Goal: Task Accomplishment & Management: Manage account settings

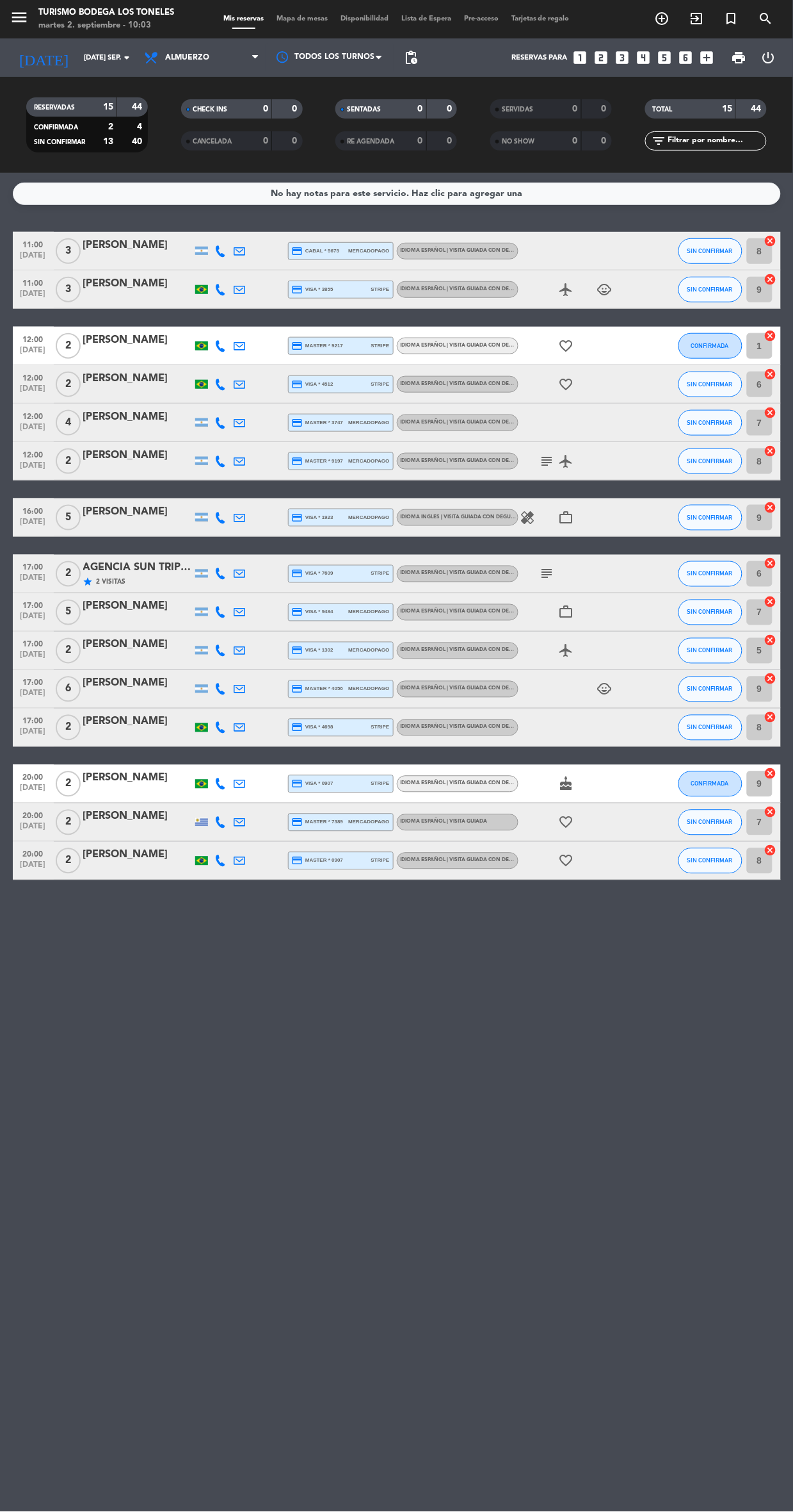
click at [203, 519] on div at bounding box center [201, 517] width 12 height 8
click at [91, 511] on div "[PERSON_NAME]" at bounding box center [138, 512] width 109 height 17
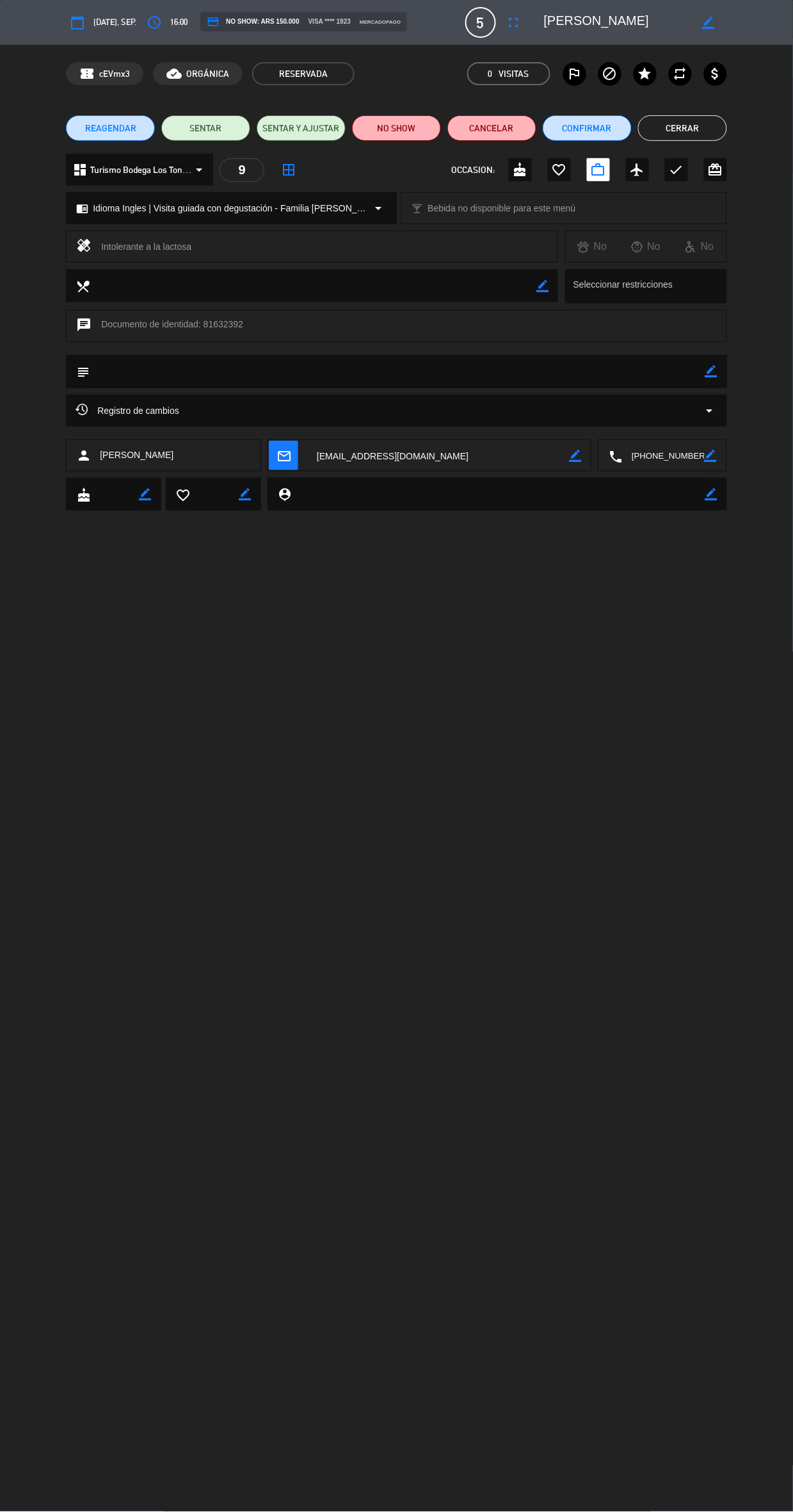
click at [648, 462] on textarea at bounding box center [663, 456] width 82 height 32
click at [101, 117] on button "REAGENDAR" at bounding box center [111, 127] width 89 height 26
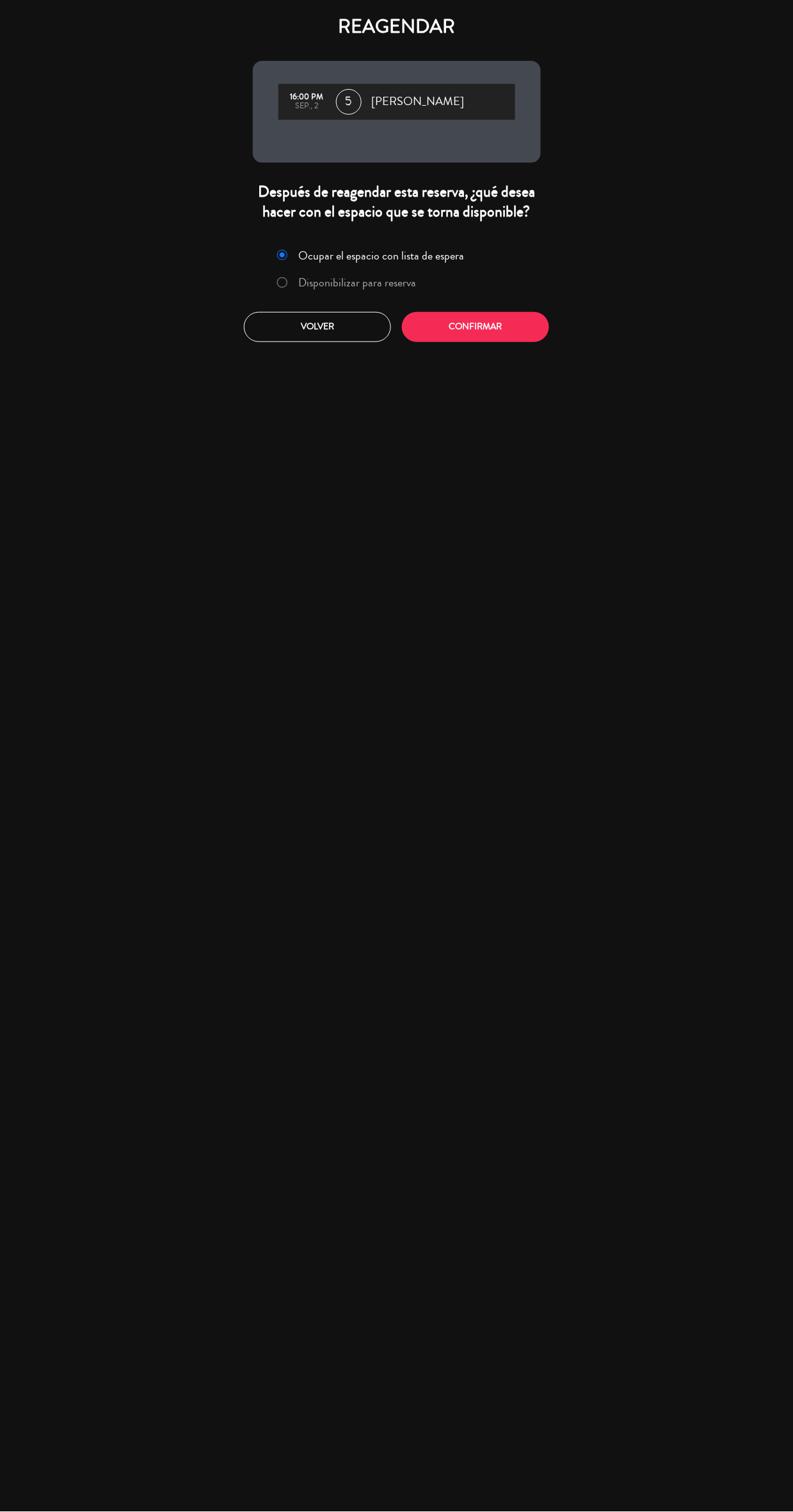
click at [374, 280] on label "Disponibilizar para reserva" at bounding box center [357, 283] width 117 height 12
click at [500, 331] on button "Confirmar" at bounding box center [475, 327] width 147 height 30
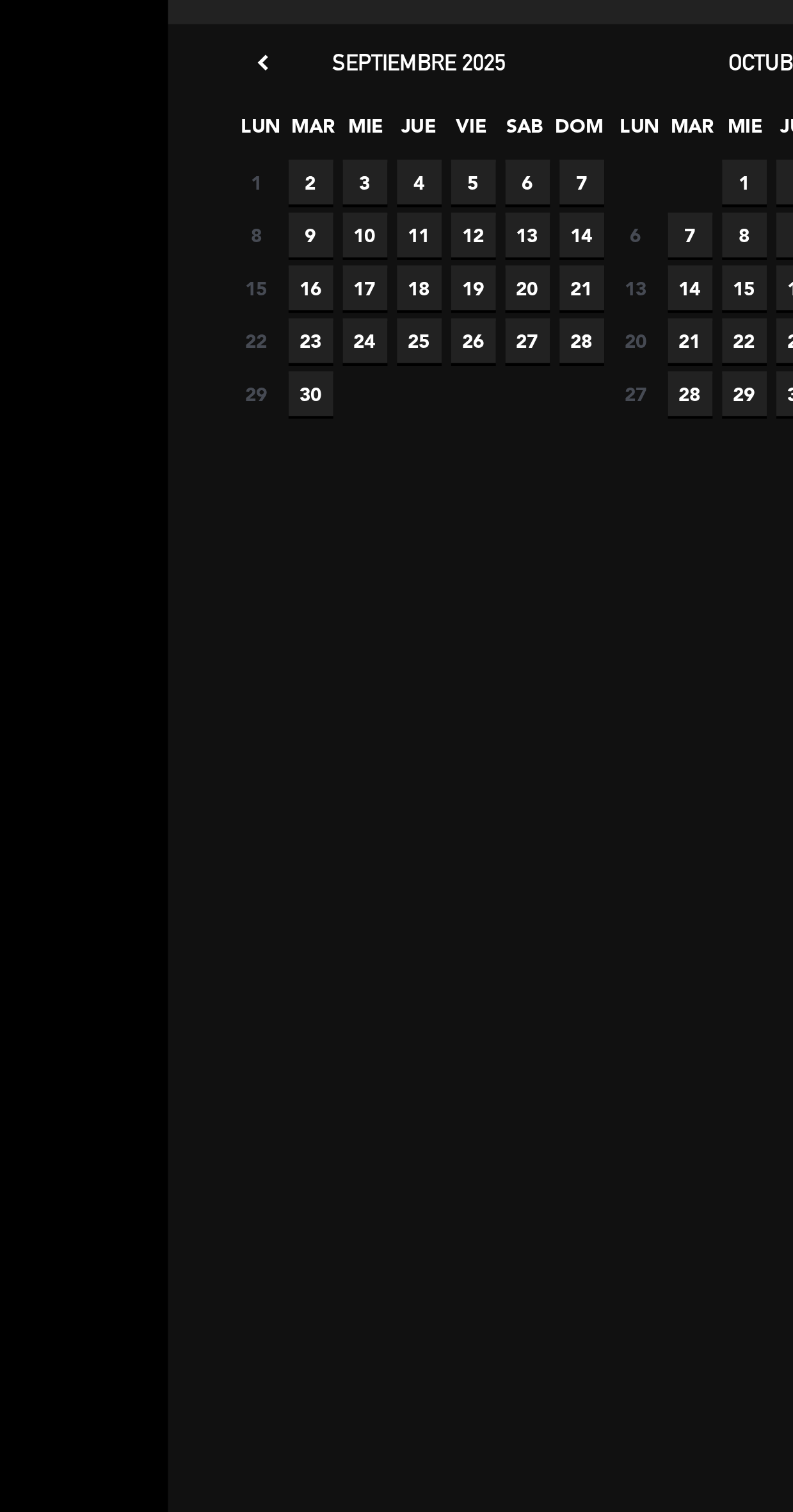
click at [146, 309] on span "2" at bounding box center [147, 309] width 21 height 22
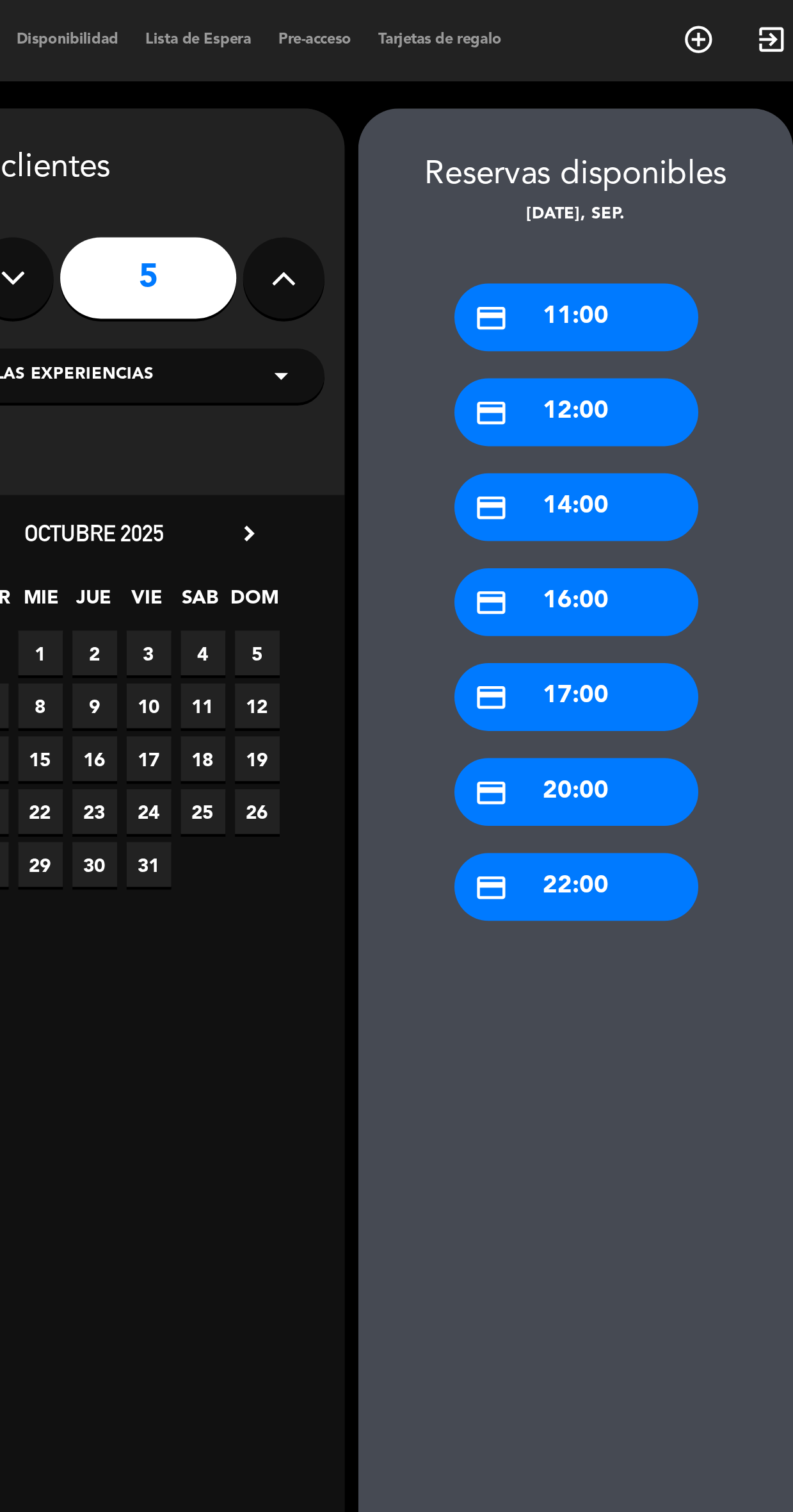
click at [637, 323] on div "credit_card 17:00" at bounding box center [604, 329] width 115 height 32
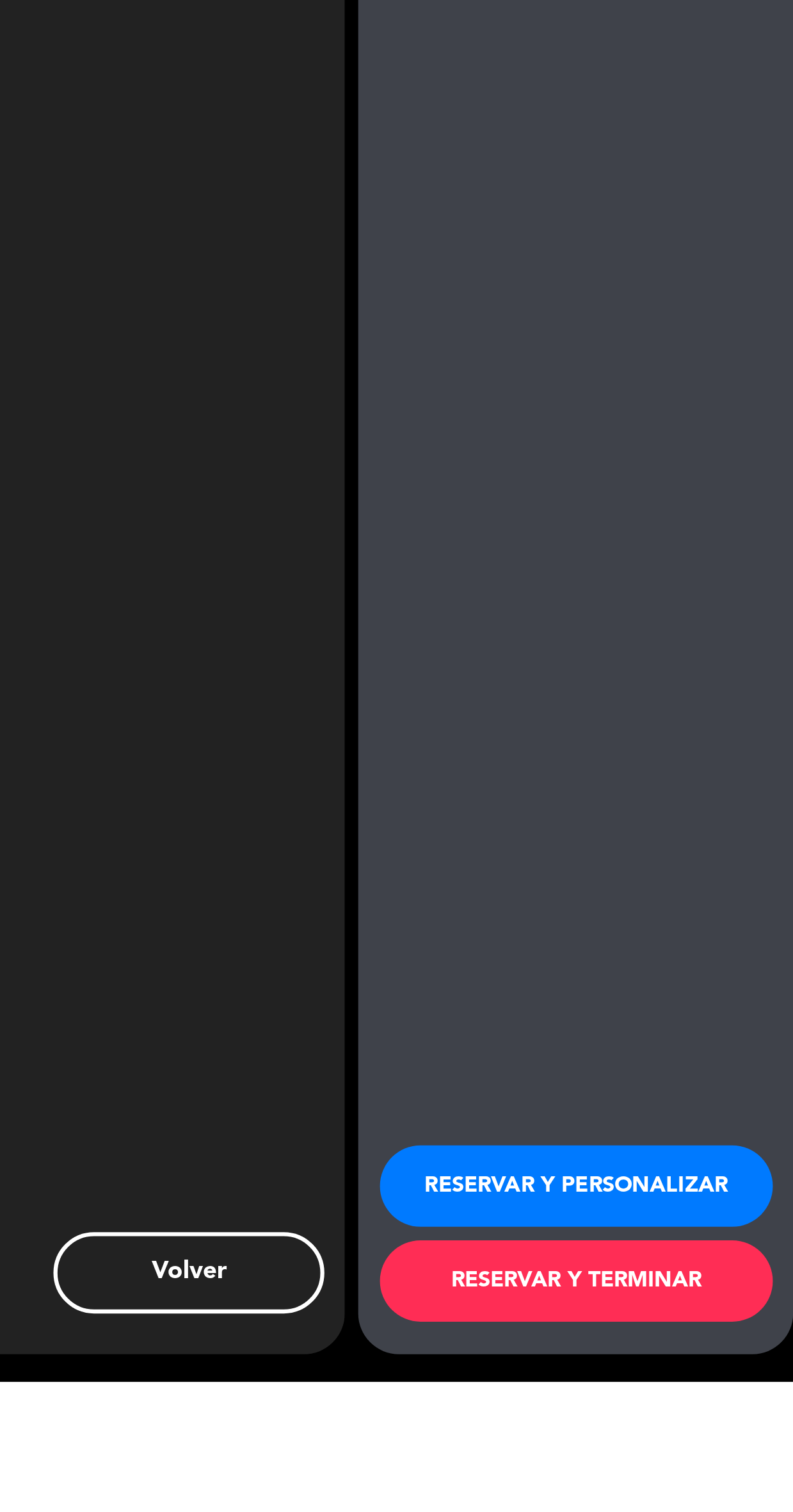
click at [601, 1438] on button "RESERVAR Y PERSONALIZAR" at bounding box center [605, 1419] width 186 height 38
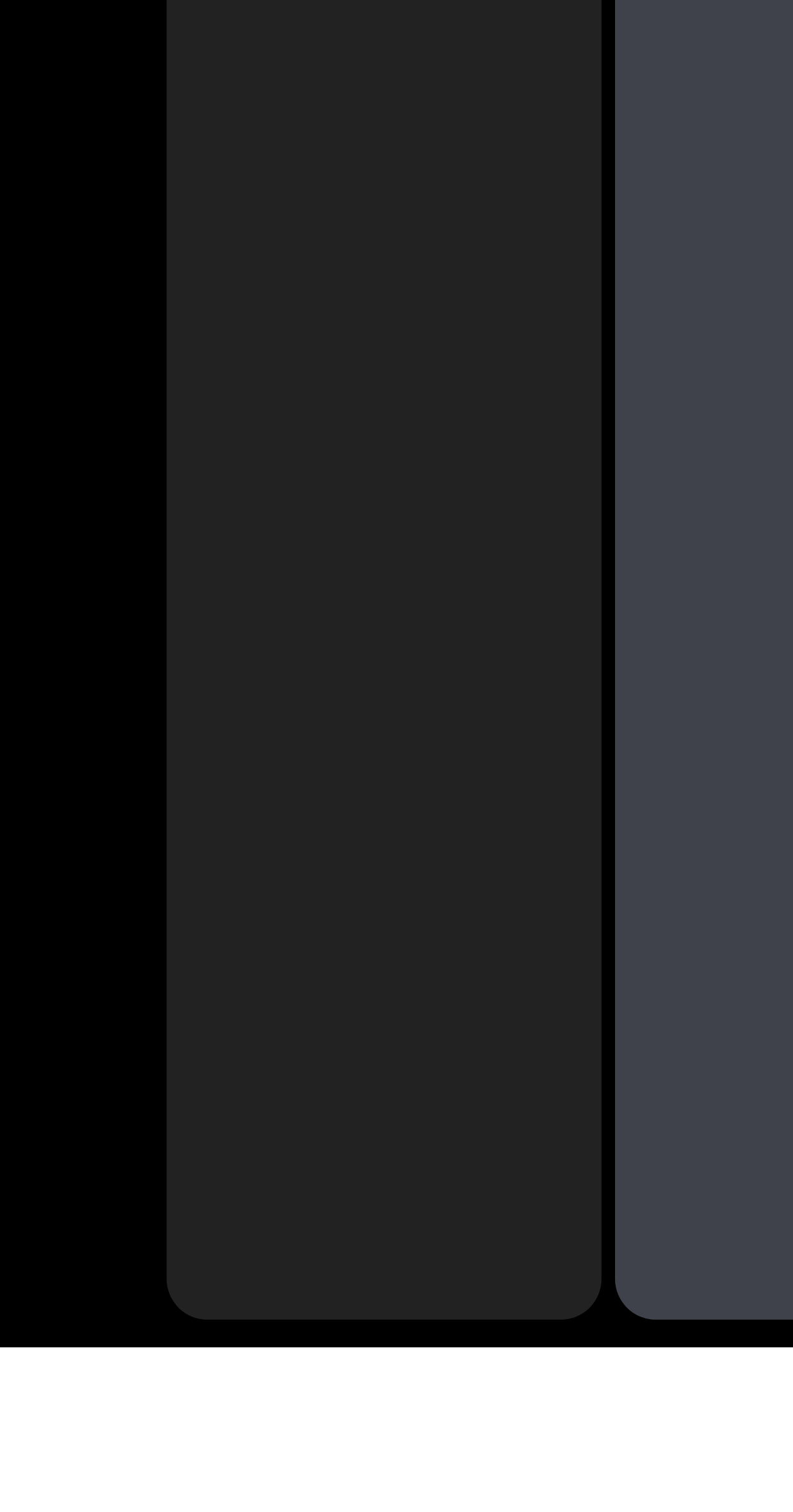
type input "[PHONE_NUMBER]"
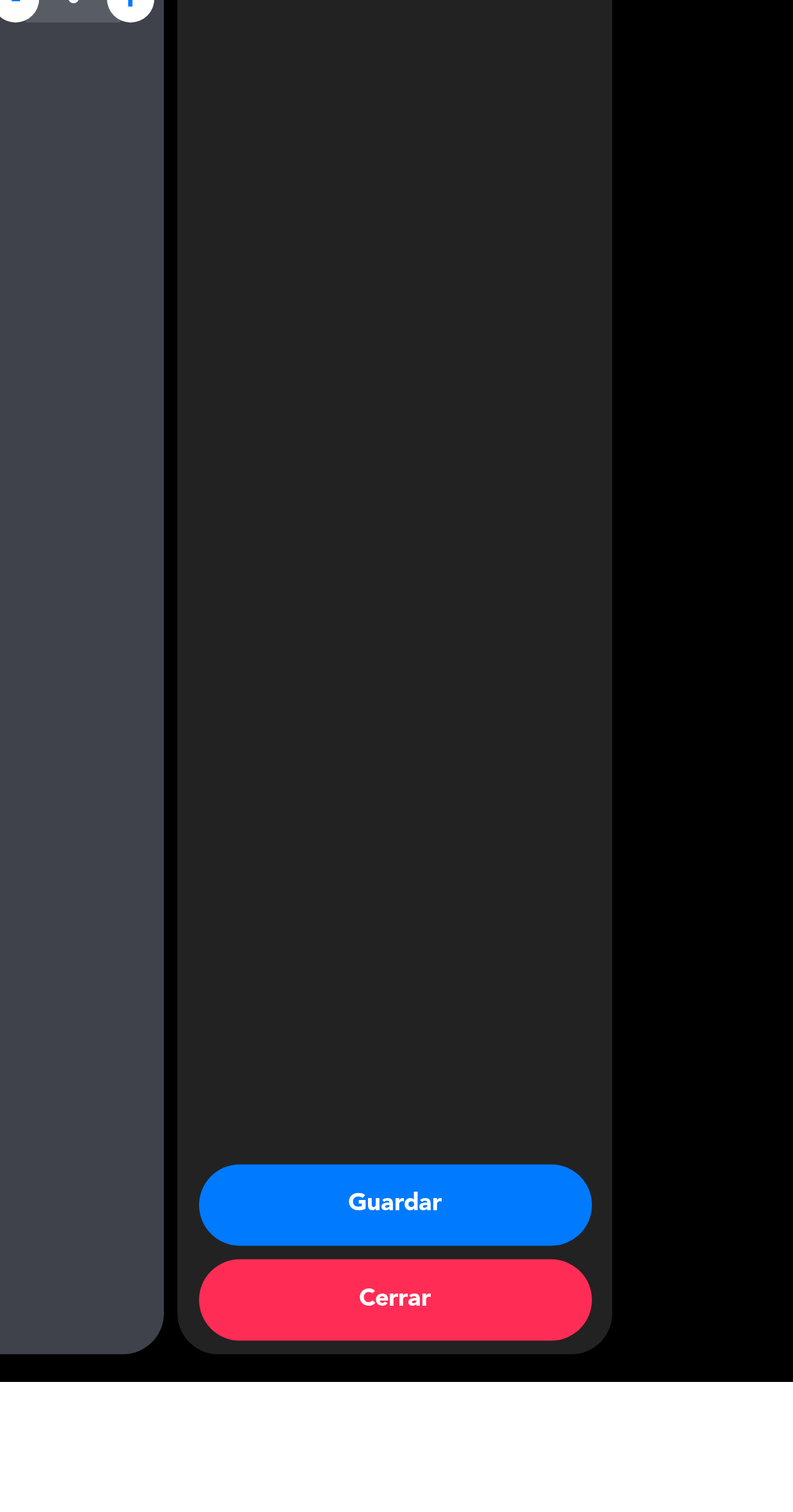
click at [631, 1447] on button "Guardar" at bounding box center [605, 1428] width 186 height 38
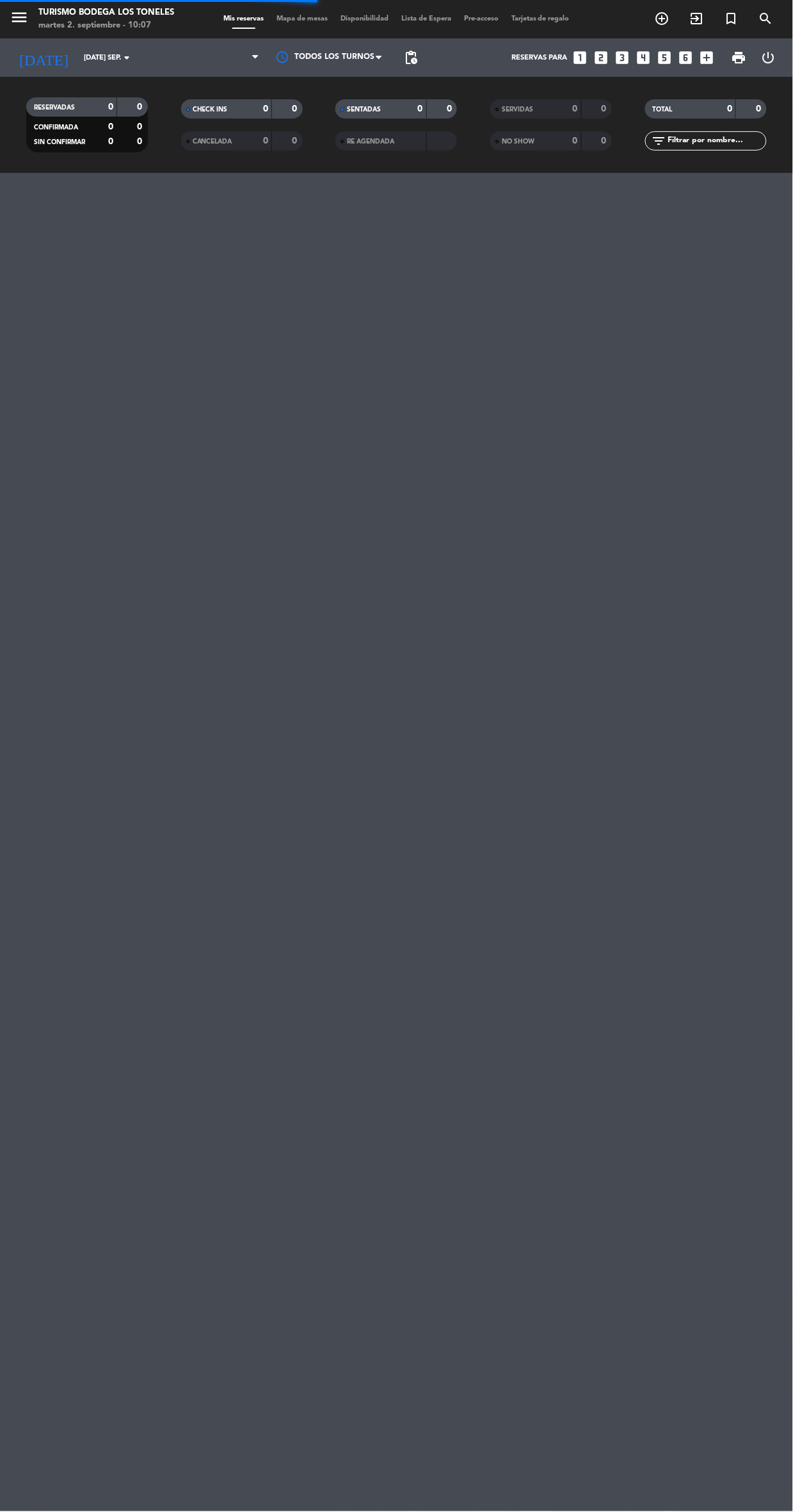
click at [372, 1486] on div "menu Turismo Bodega Los Toneles martes 2. septiembre - 10:07 Mis reservas Mapa …" at bounding box center [396, 756] width 793 height 1512
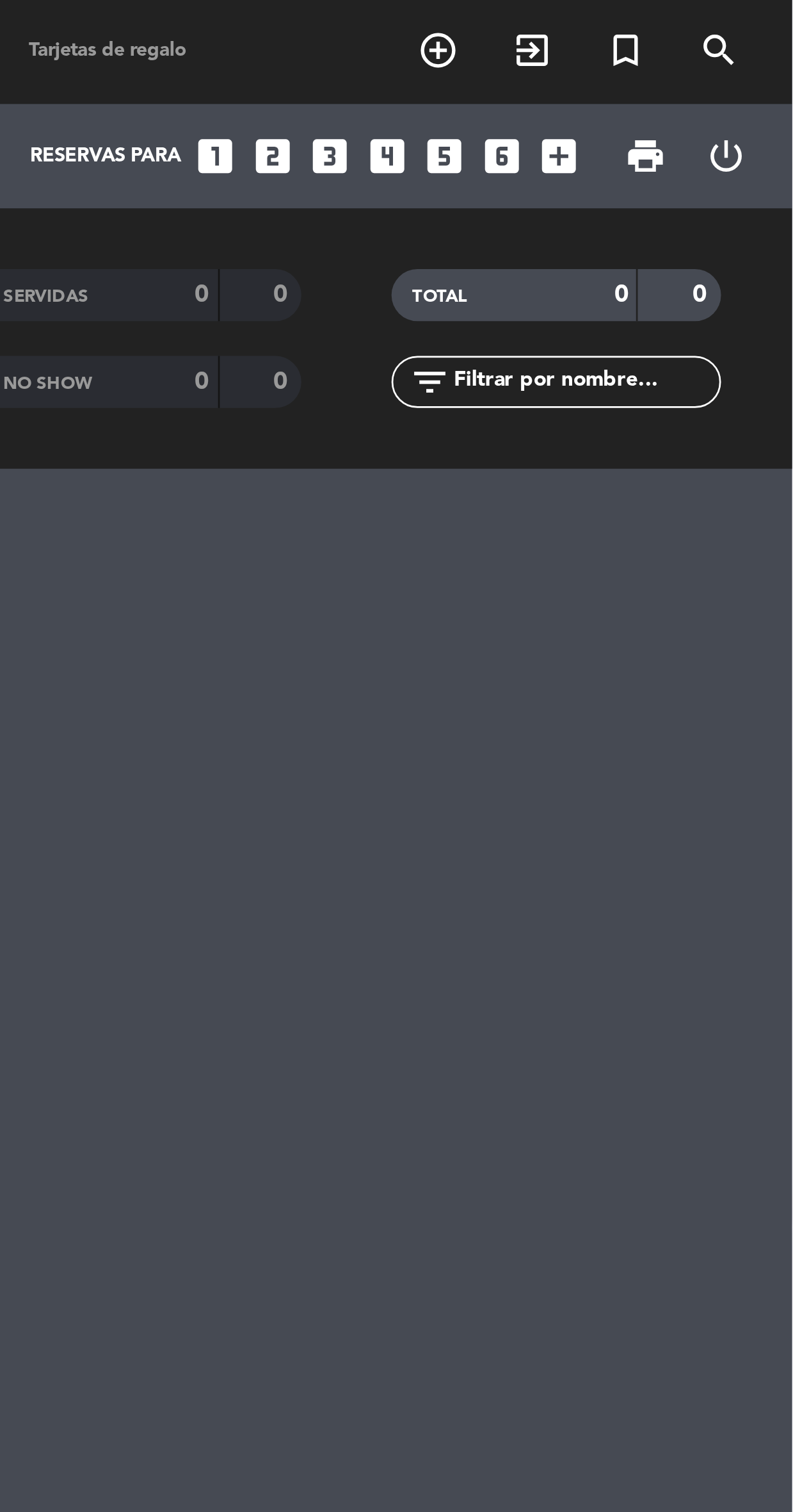
type input "E"
click at [583, 63] on icon "looks_one" at bounding box center [580, 58] width 17 height 17
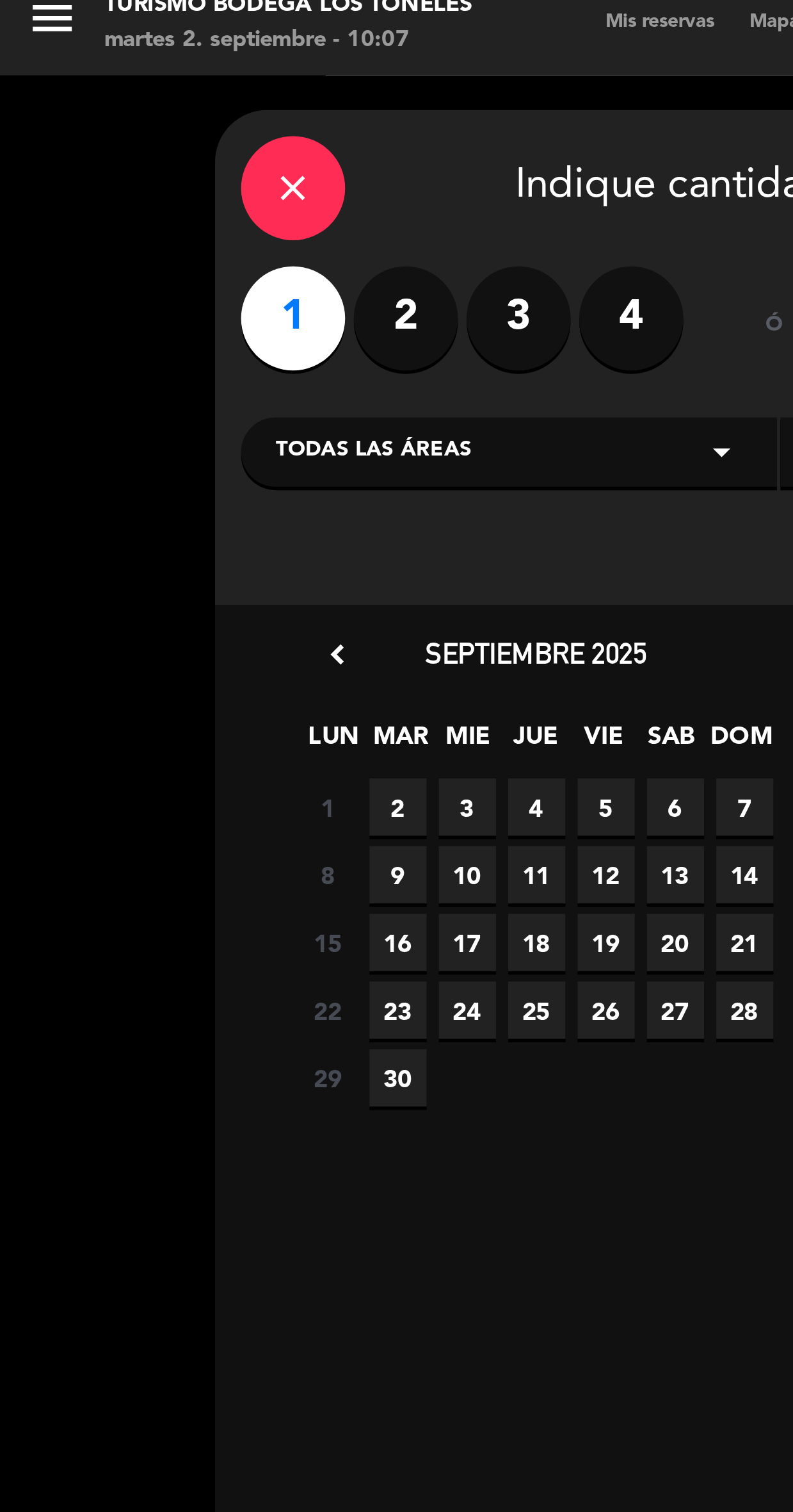
click at [146, 309] on span "2" at bounding box center [147, 309] width 21 height 22
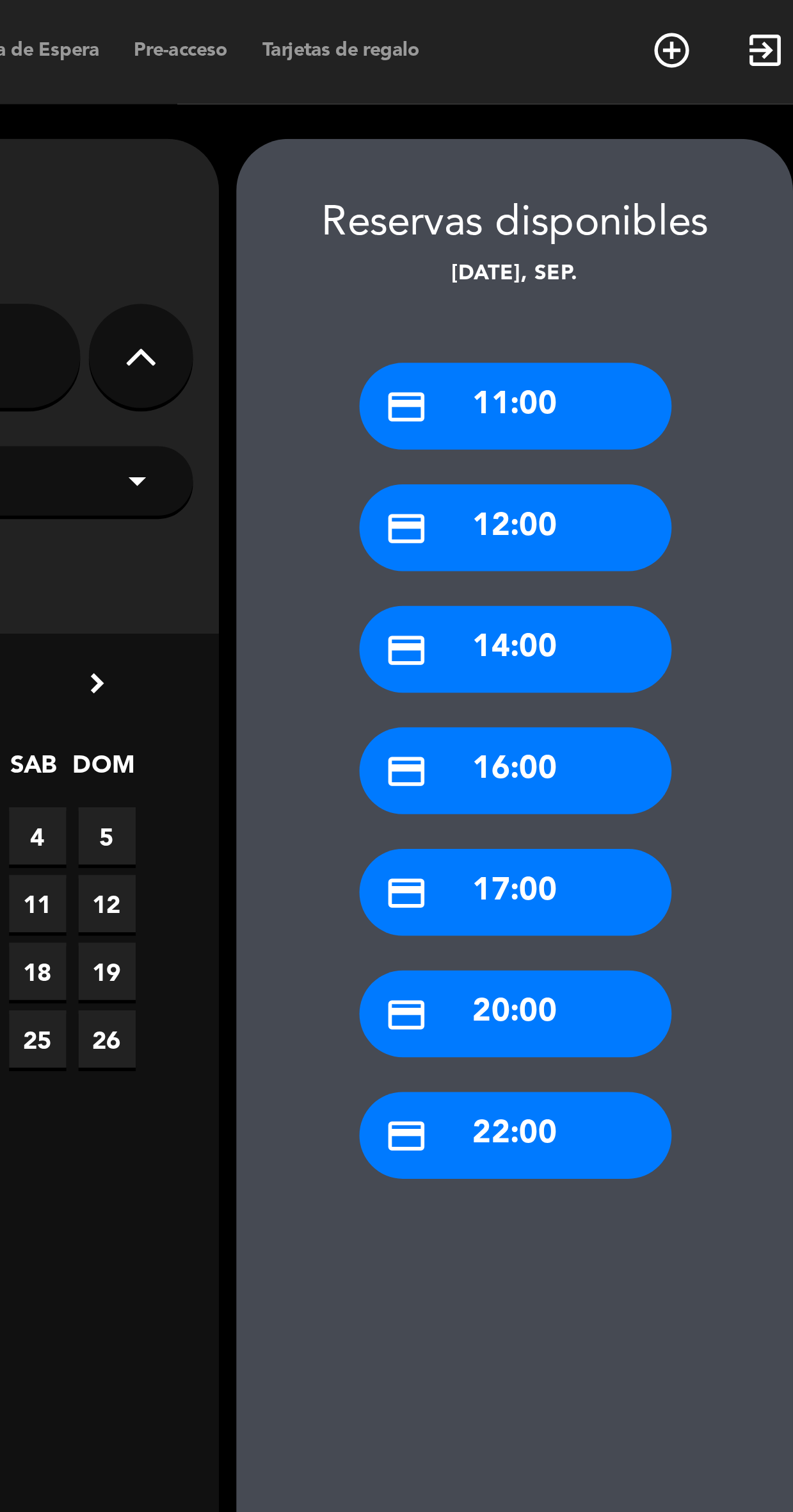
click at [629, 141] on div "credit_card 11:00" at bounding box center [604, 150] width 115 height 32
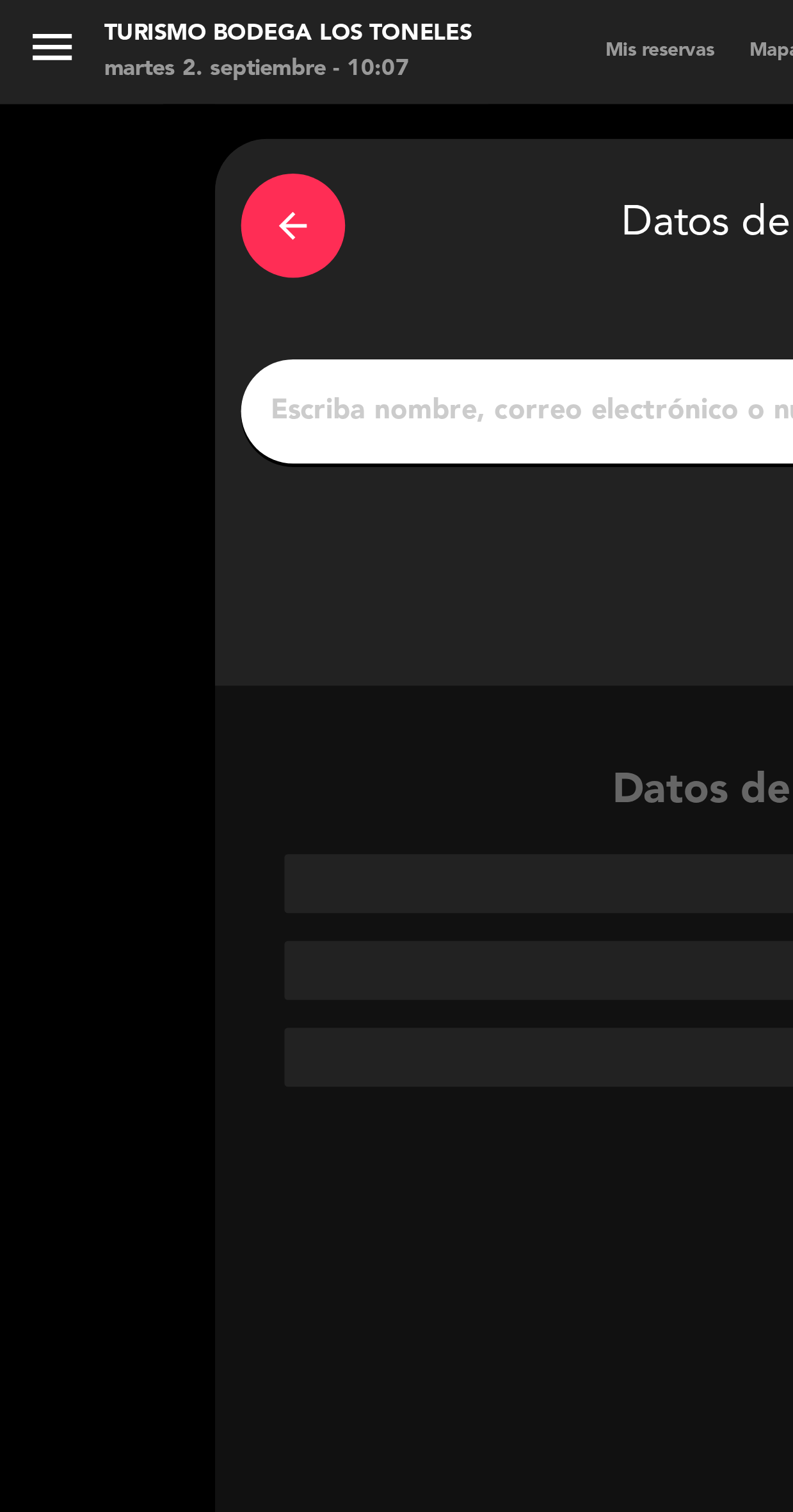
click at [222, 146] on input "1" at bounding box center [287, 152] width 378 height 18
type input "Melhor"
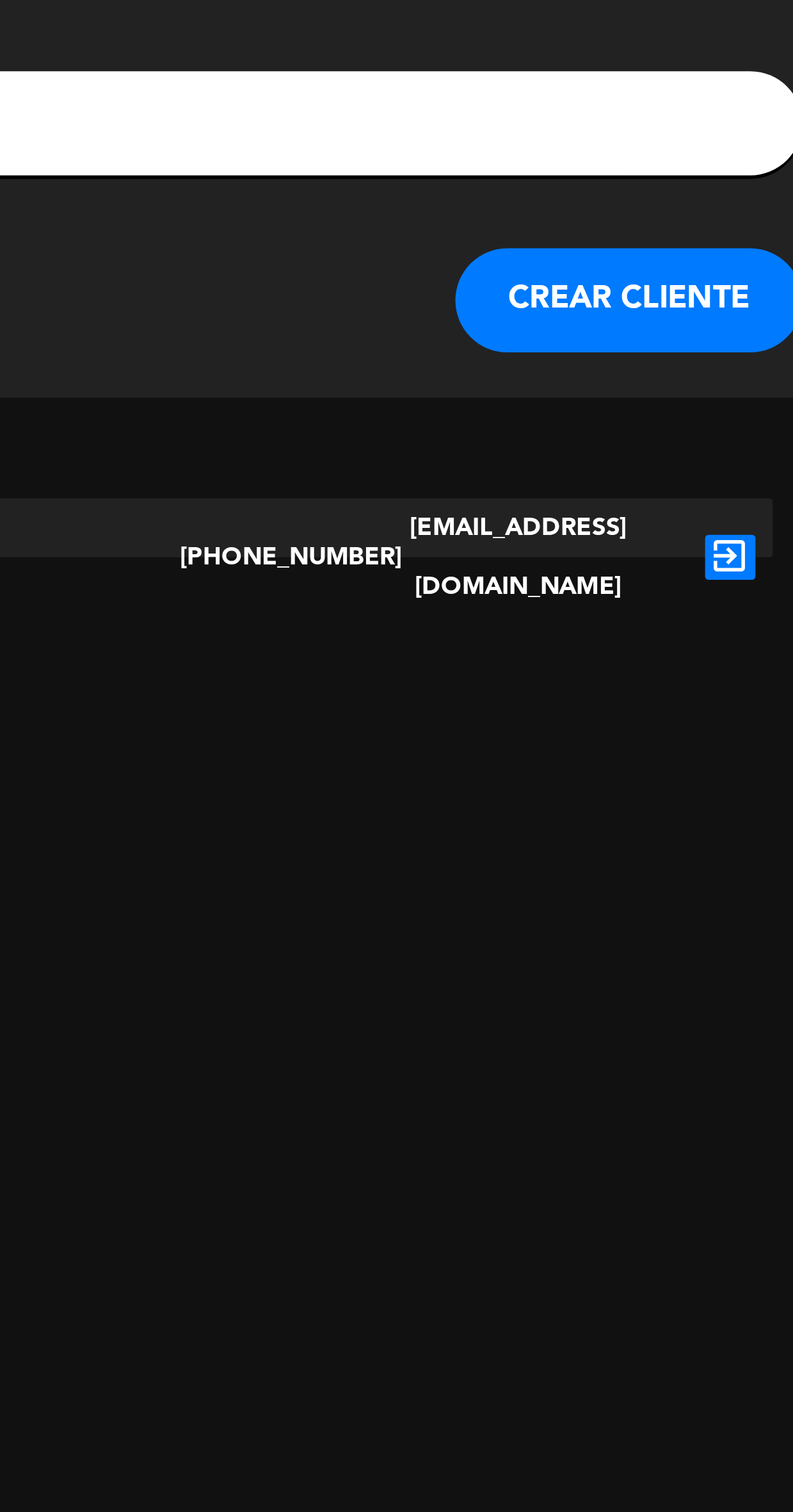
click at [453, 304] on icon "exit_to_app" at bounding box center [459, 312] width 18 height 17
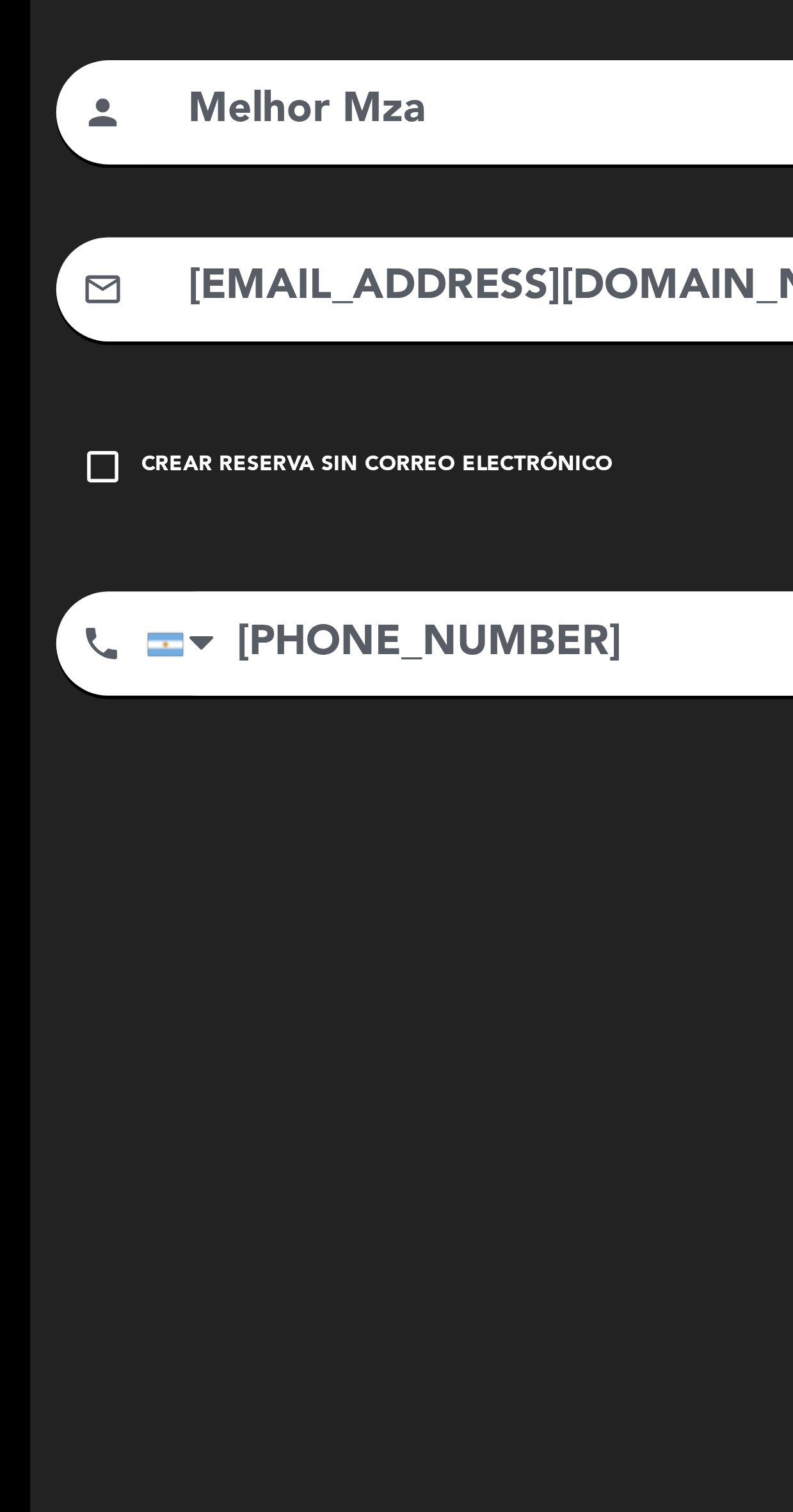
click at [143, 158] on input "Melhor Mza" at bounding box center [306, 151] width 340 height 26
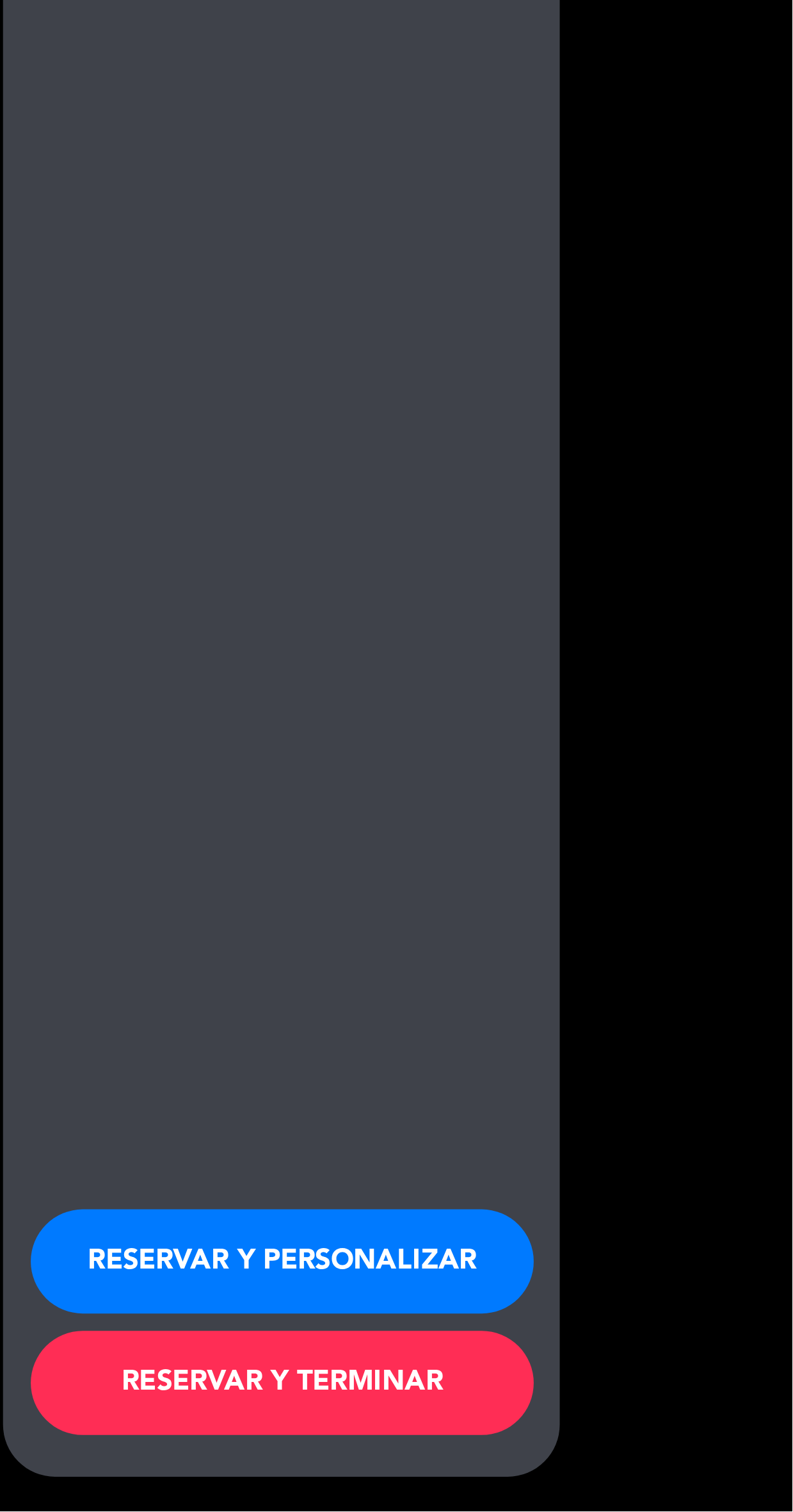
scroll to position [146, 0]
type input "[PERSON_NAME] [PERSON_NAME] / Melhor Mza"
click at [646, 1411] on button "RESERVAR Y PERSONALIZAR" at bounding box center [605, 1419] width 186 height 38
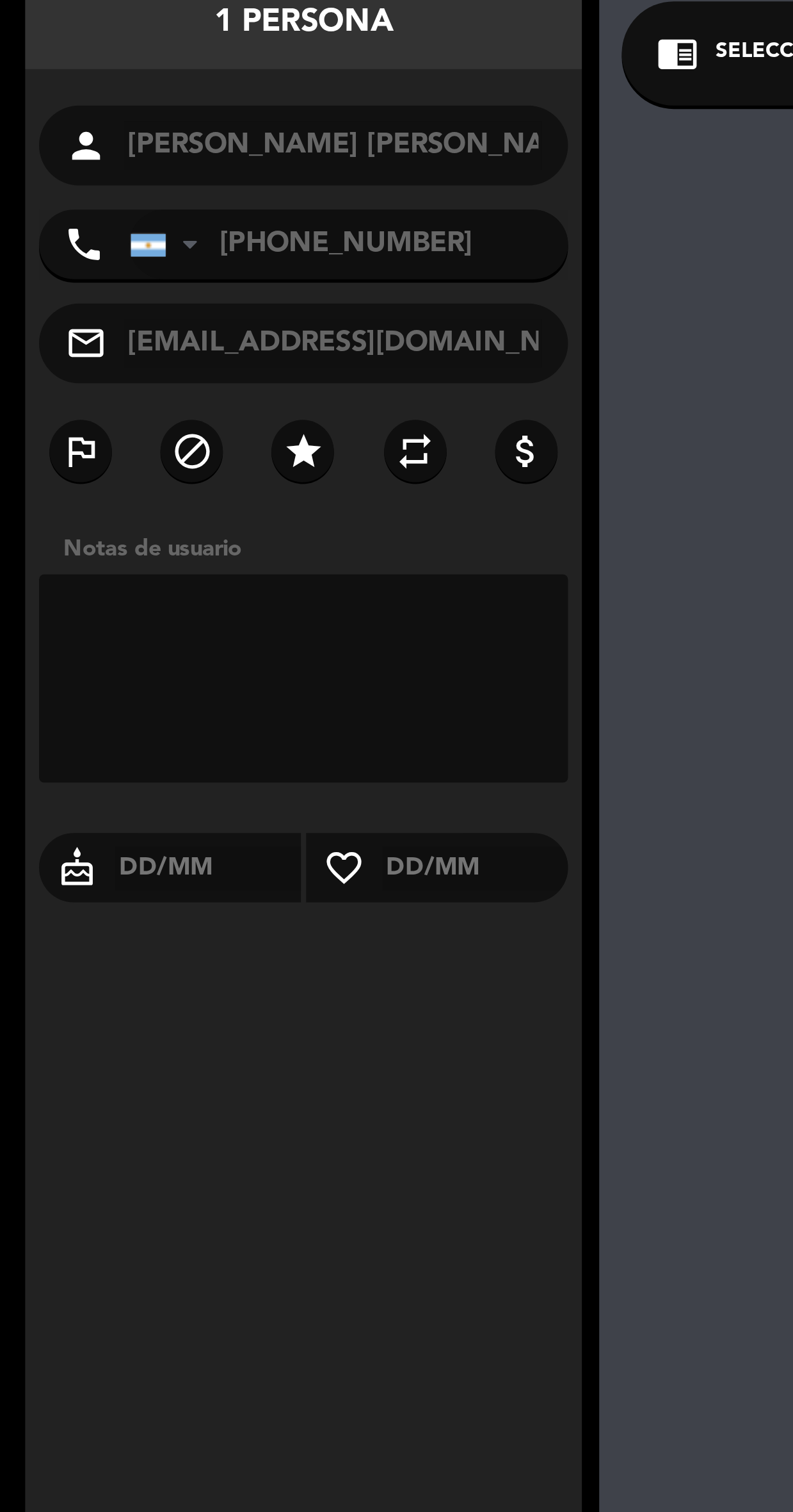
scroll to position [0, 0]
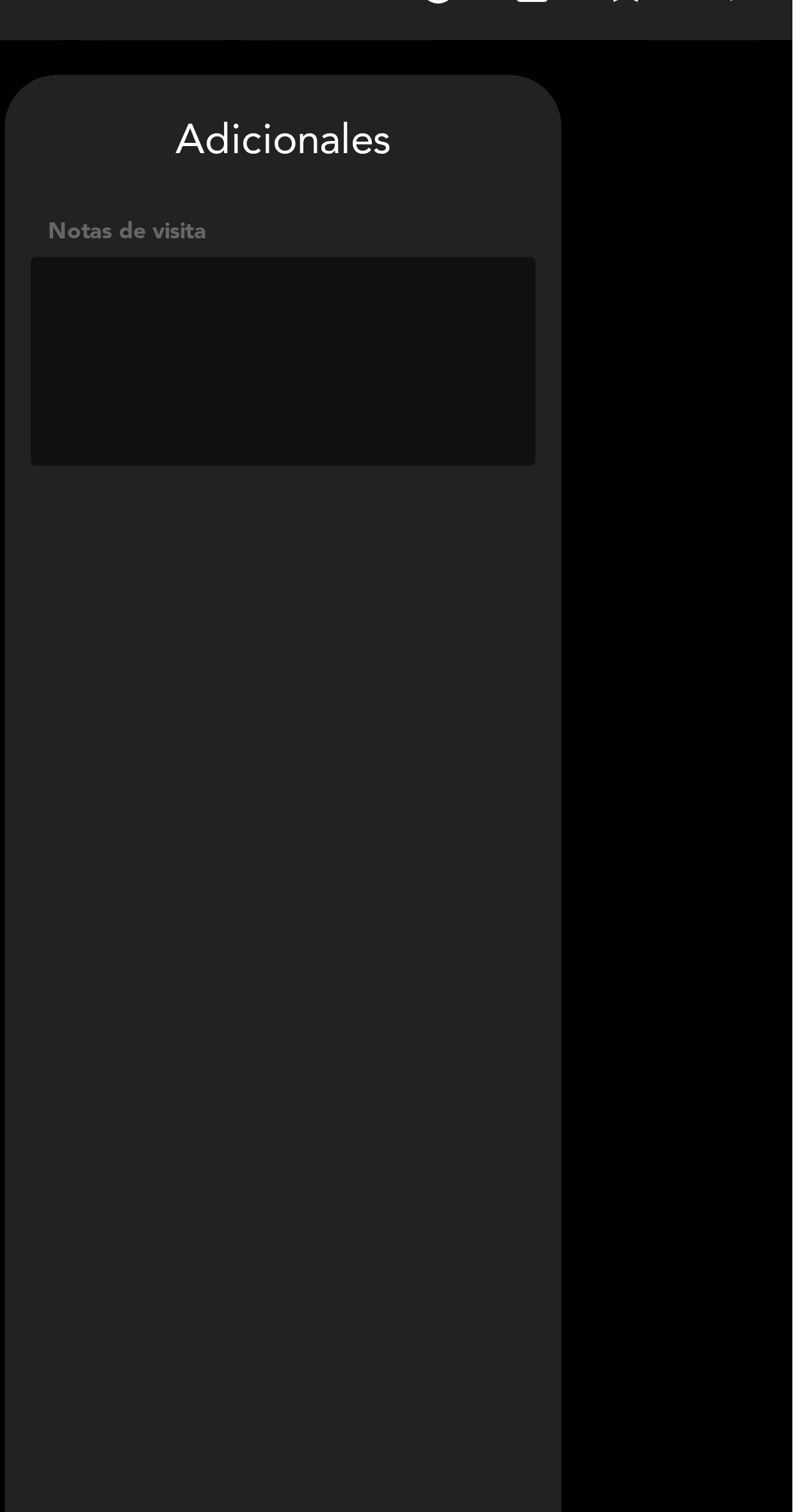
click at [671, 169] on textarea at bounding box center [605, 156] width 186 height 77
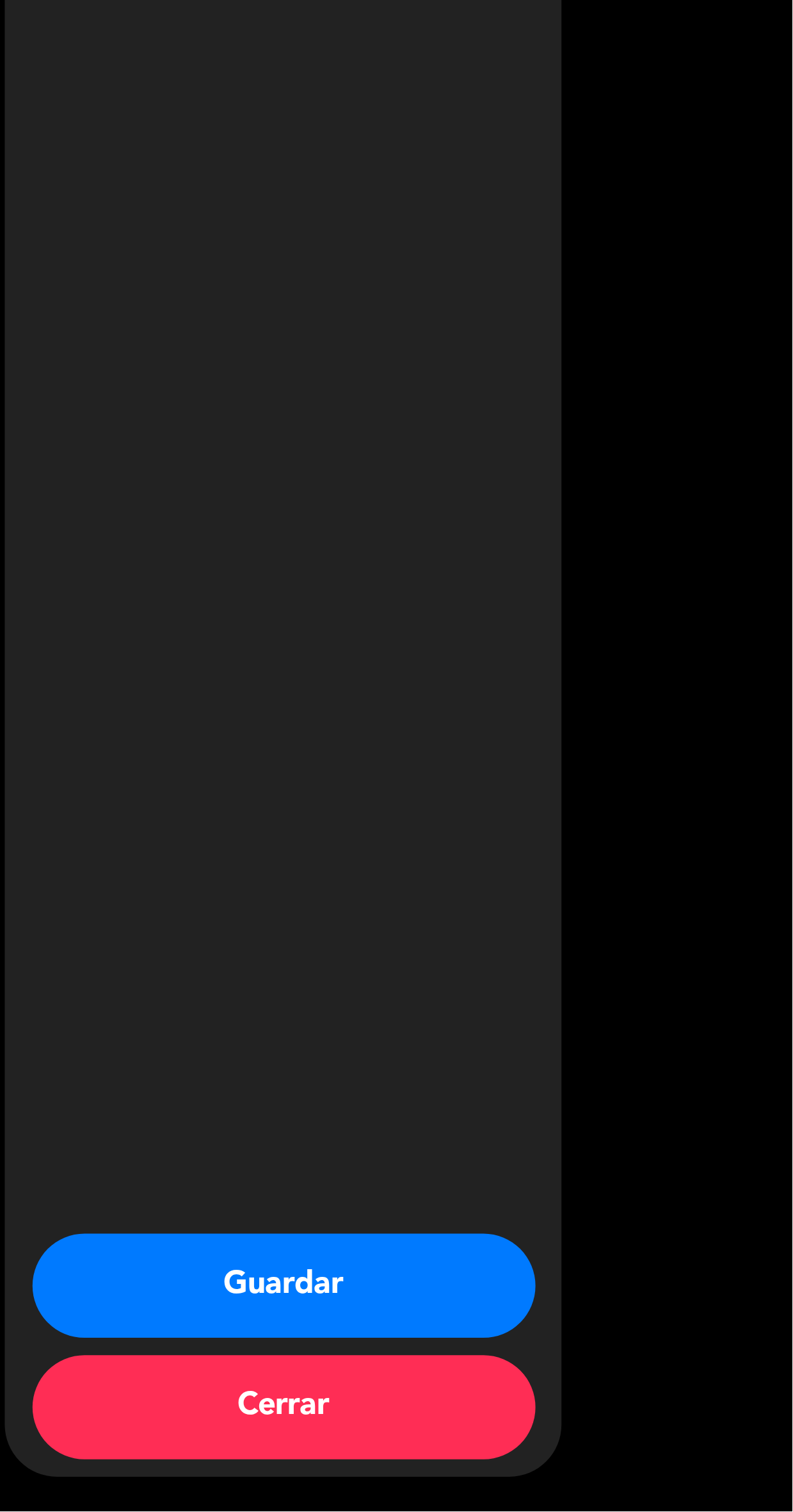
scroll to position [146, 0]
type textarea "Degu mosquita, paga chofer"
click at [652, 1423] on button "Guardar" at bounding box center [605, 1428] width 186 height 38
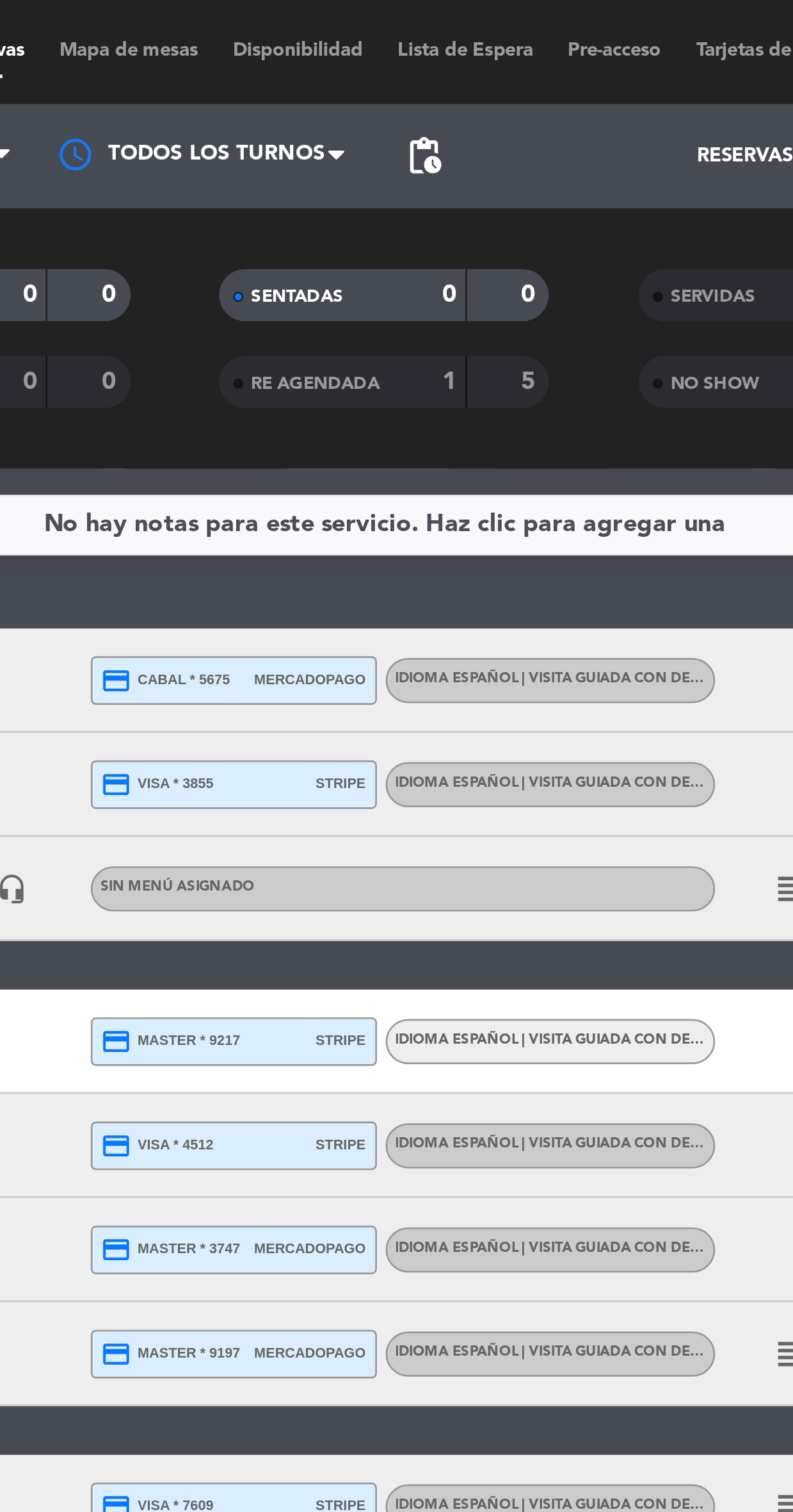
click at [408, 55] on span "pending_actions" at bounding box center [411, 57] width 16 height 16
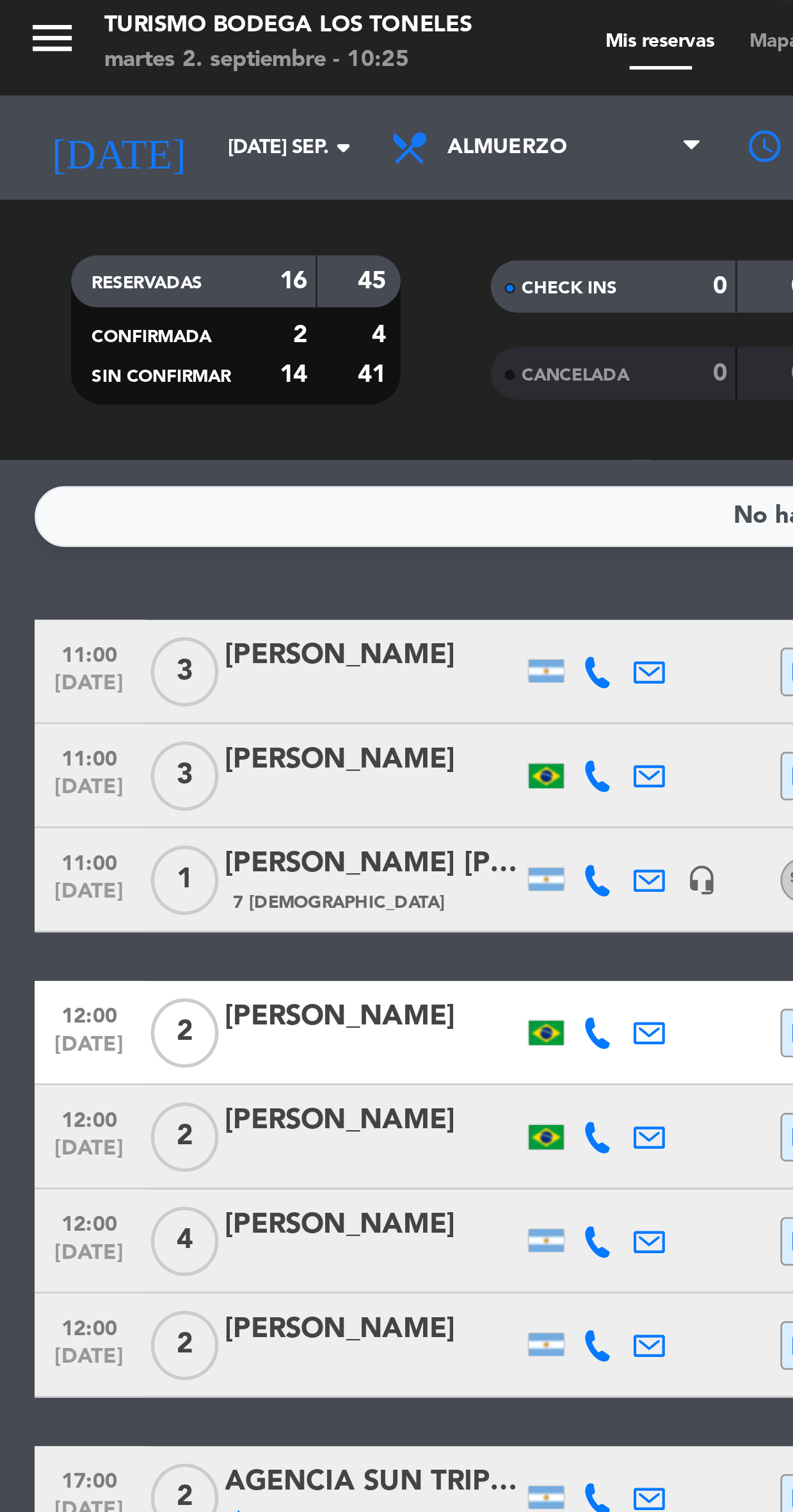
click at [26, 16] on icon "menu" at bounding box center [19, 17] width 19 height 19
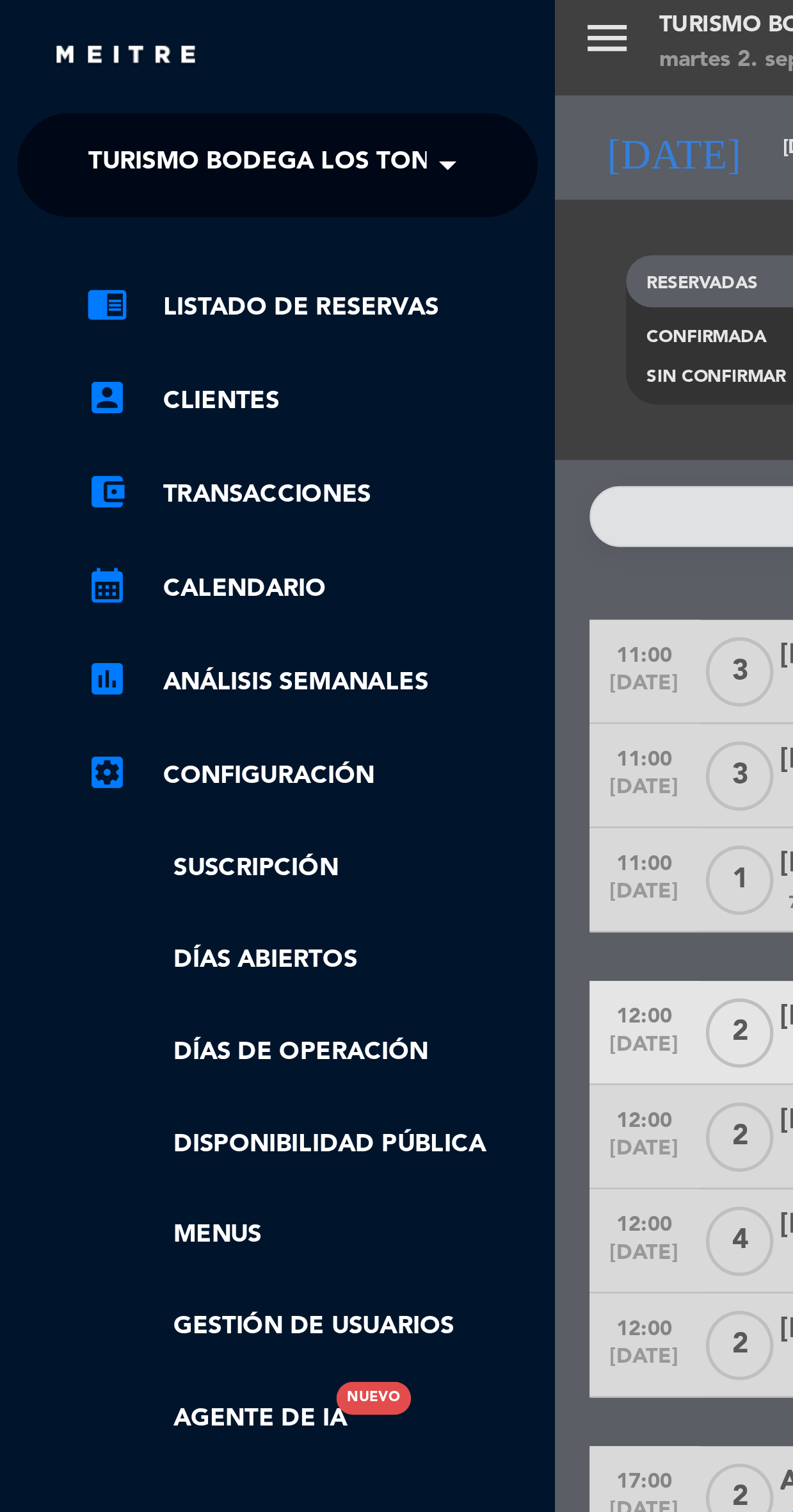
click at [117, 68] on span "Turismo Bodega Los Toneles" at bounding box center [106, 64] width 148 height 27
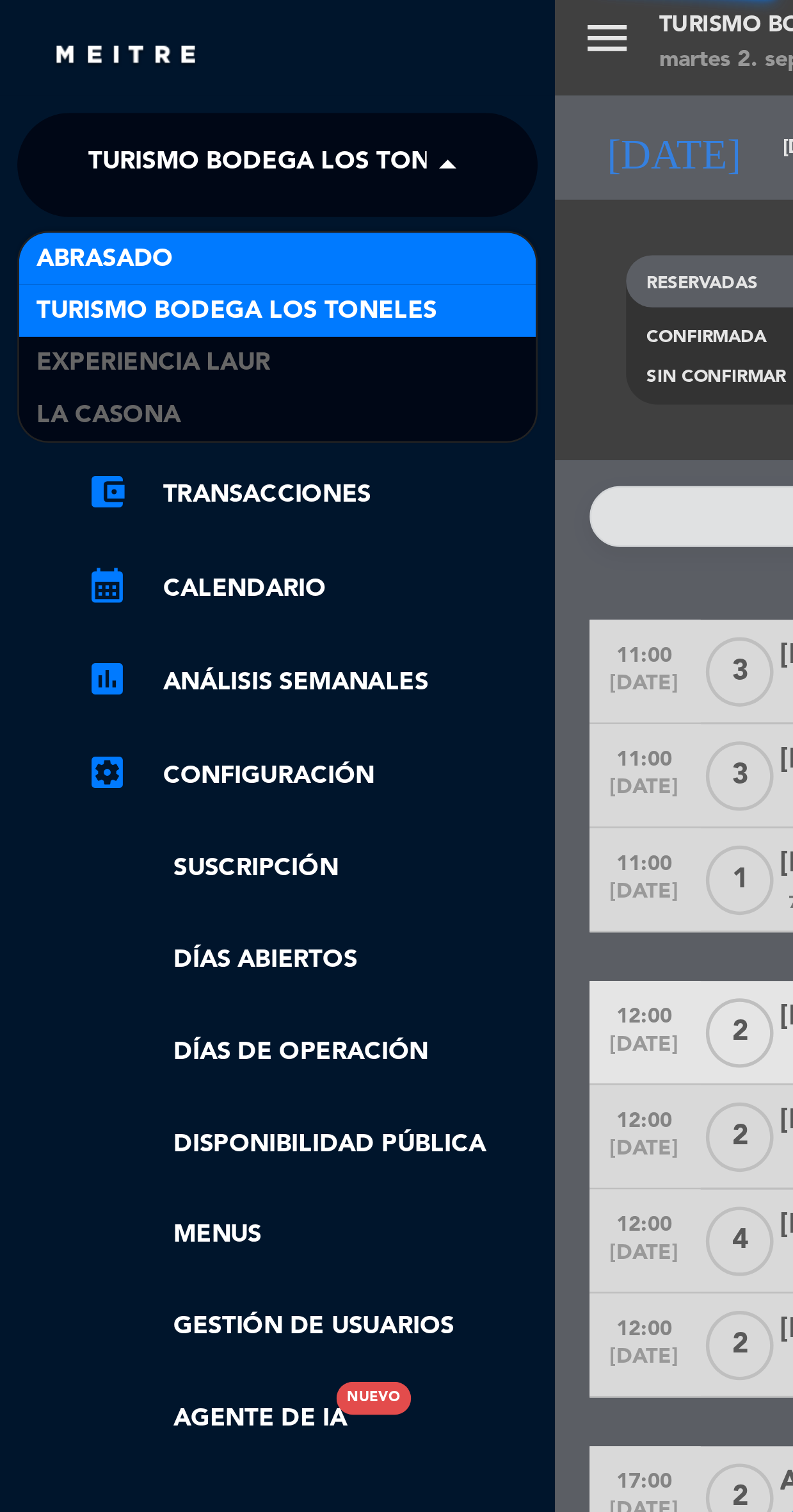
click at [120, 101] on div "Abrasado" at bounding box center [103, 98] width 191 height 19
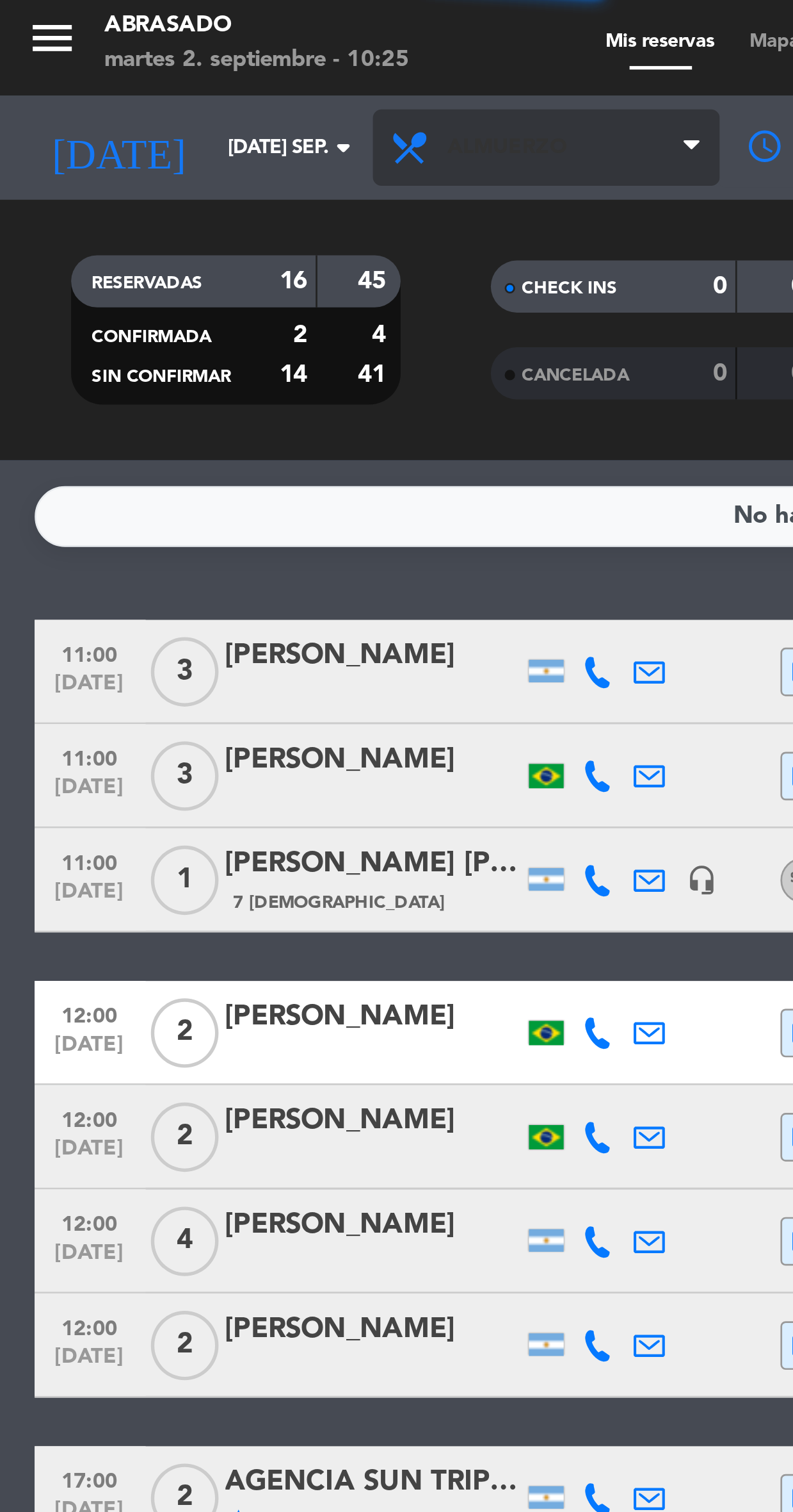
click at [226, 59] on span "Almuerzo" at bounding box center [201, 58] width 128 height 28
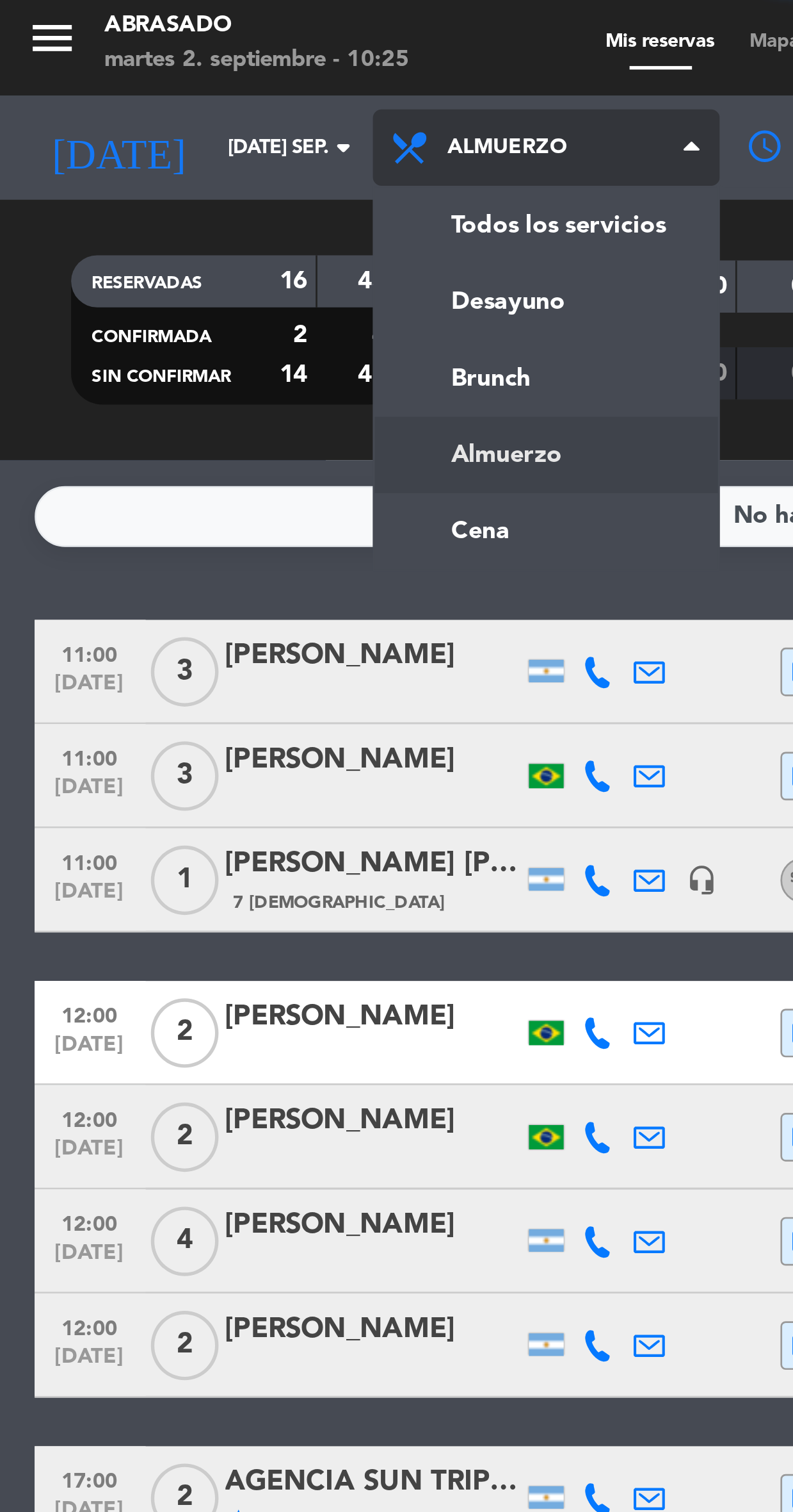
click at [180, 149] on div "menu Abrasado martes 2. septiembre - 10:25 Mis reservas Mapa de mesas Disponibi…" at bounding box center [396, 86] width 793 height 173
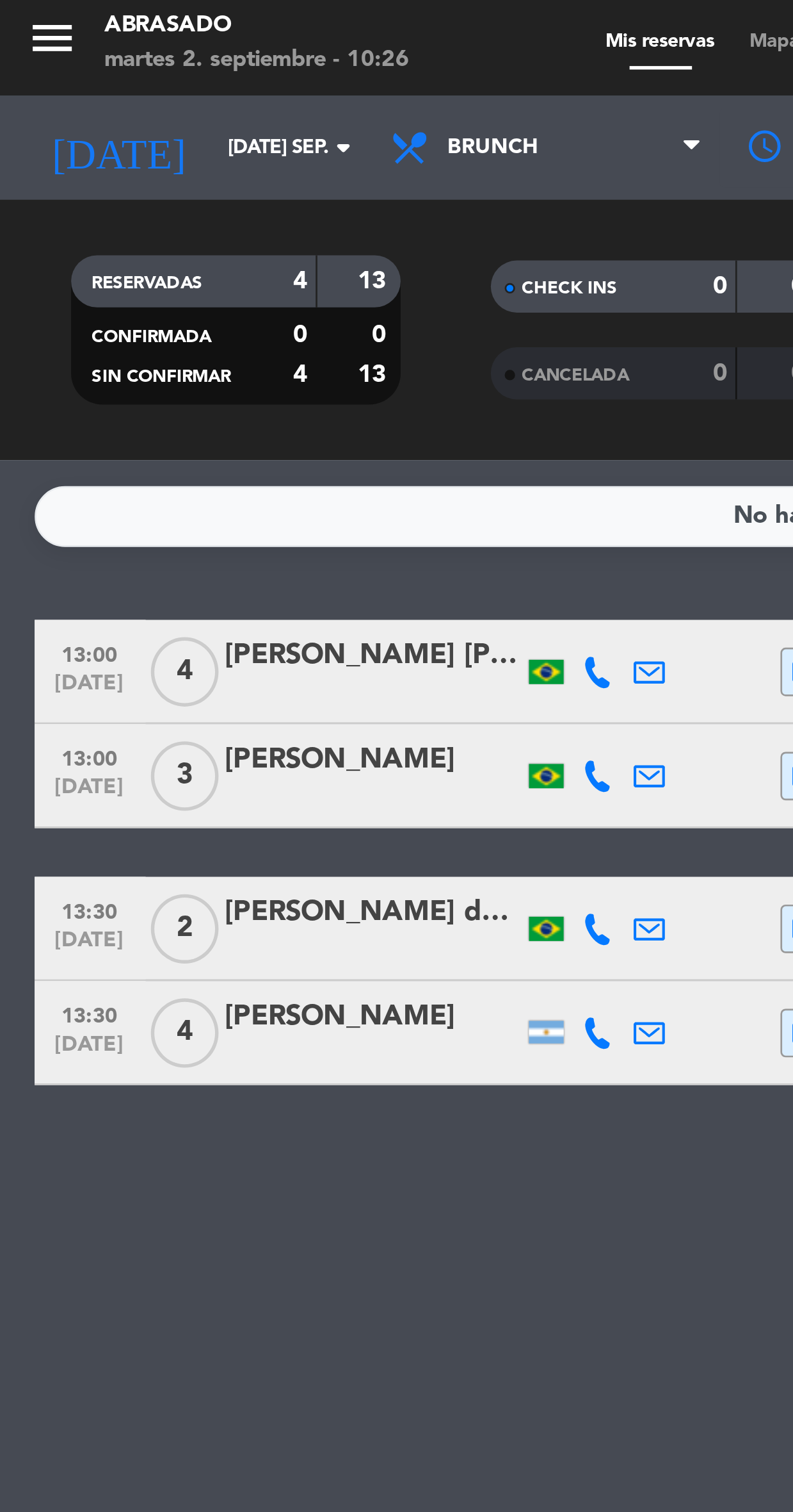
click at [126, 256] on div at bounding box center [138, 259] width 109 height 10
